Goal: Task Accomplishment & Management: Manage account settings

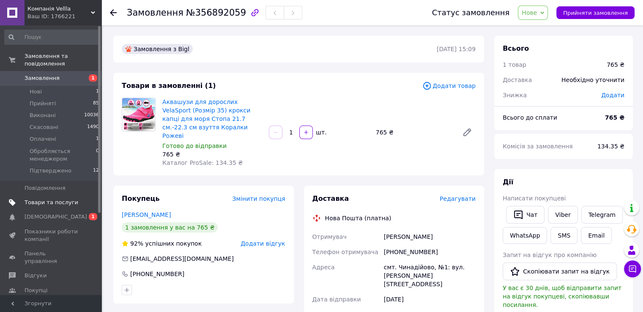
click at [66, 199] on span "Товари та послуги" at bounding box center [52, 203] width 54 height 8
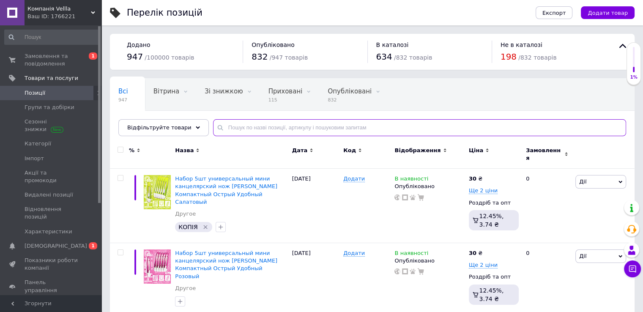
click at [355, 130] on input "text" at bounding box center [419, 127] width 413 height 17
type input "35"
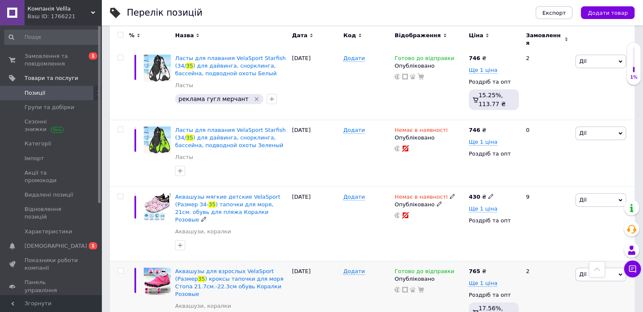
scroll to position [591, 0]
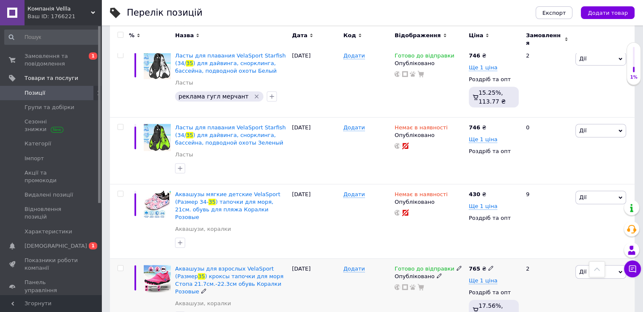
click at [456, 265] on icon at bounding box center [458, 267] width 5 height 5
click at [475, 289] on li "Немає в наявності" at bounding box center [502, 295] width 80 height 12
click at [439, 258] on div "Готово до відправки Наявність Немає в наявності В наявності Під замовлення Гото…" at bounding box center [429, 295] width 74 height 74
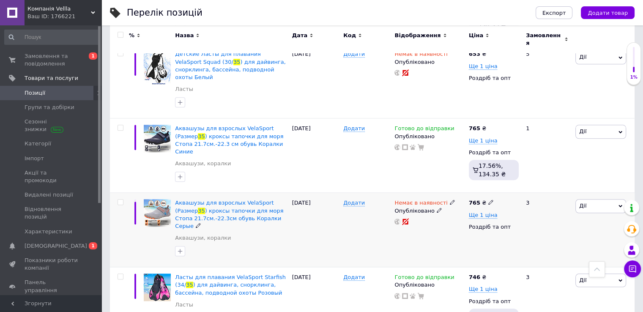
scroll to position [929, 0]
